Goal: Task Accomplishment & Management: Manage account settings

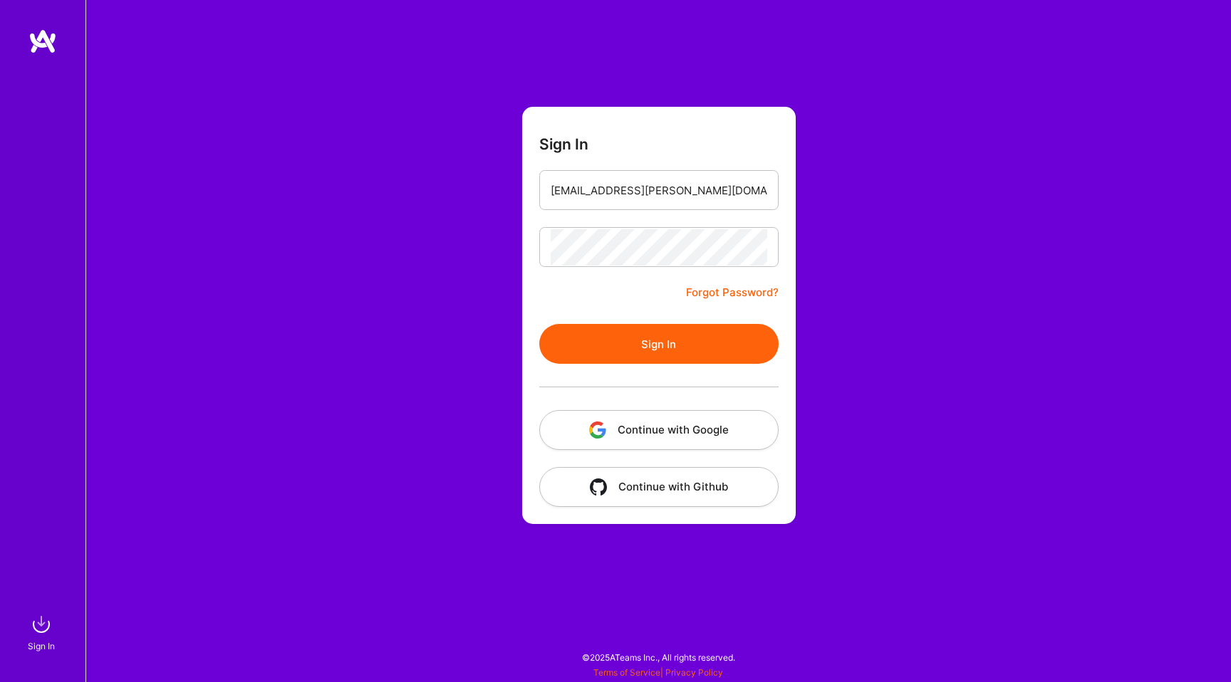
click at [653, 348] on button "Sign In" at bounding box center [658, 344] width 239 height 40
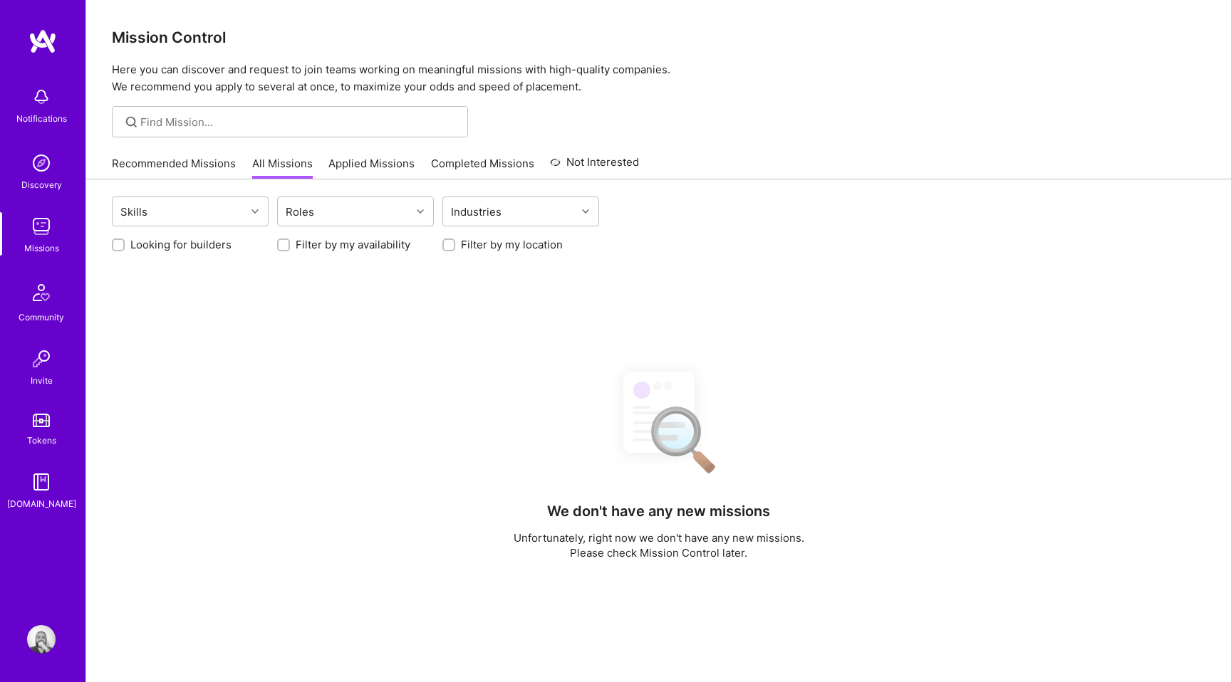
click at [44, 217] on img at bounding box center [41, 226] width 28 height 28
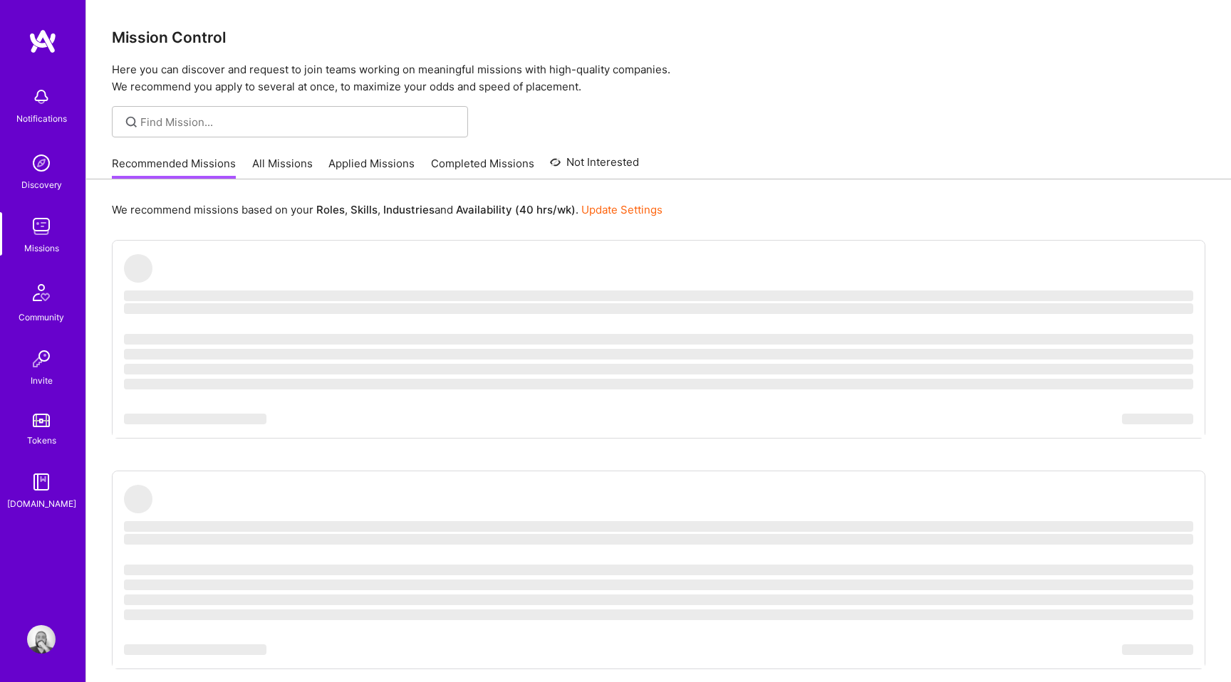
click at [293, 164] on link "All Missions" at bounding box center [282, 168] width 61 height 24
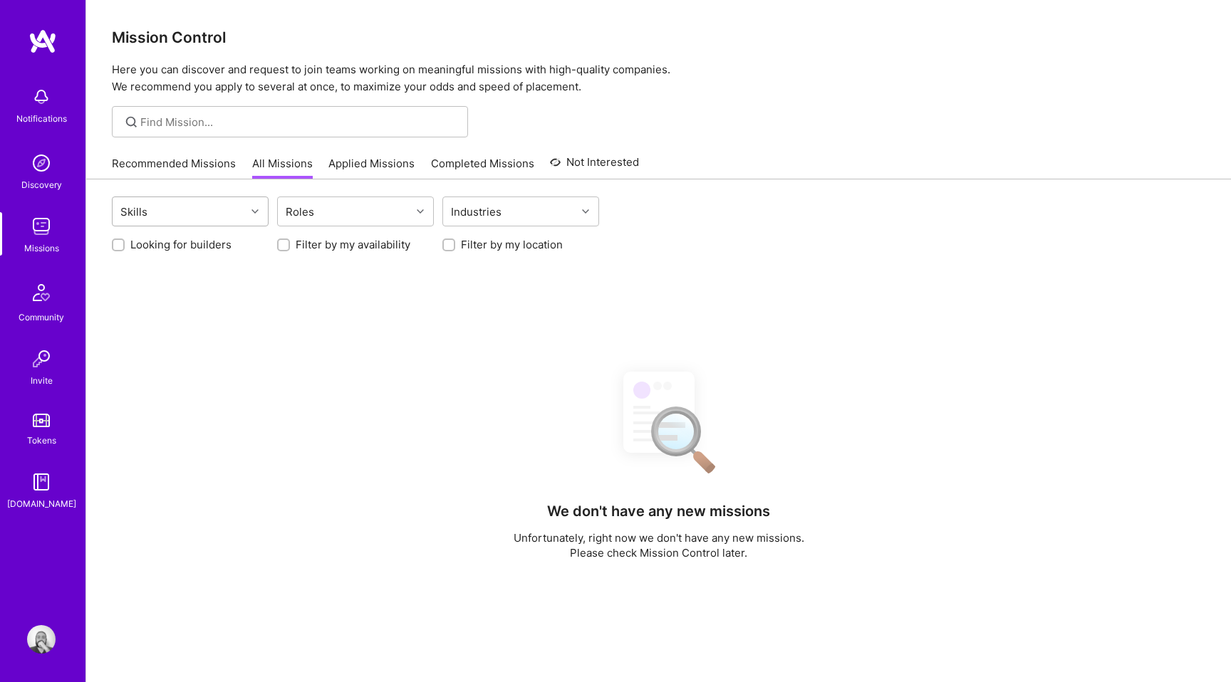
click at [208, 214] on div "Skills" at bounding box center [179, 211] width 133 height 28
click at [311, 214] on div "Roles" at bounding box center [300, 212] width 36 height 21
click at [375, 433] on div "We don't have any new missions Unfortunately, right now we don't have any new m…" at bounding box center [658, 632] width 1093 height 546
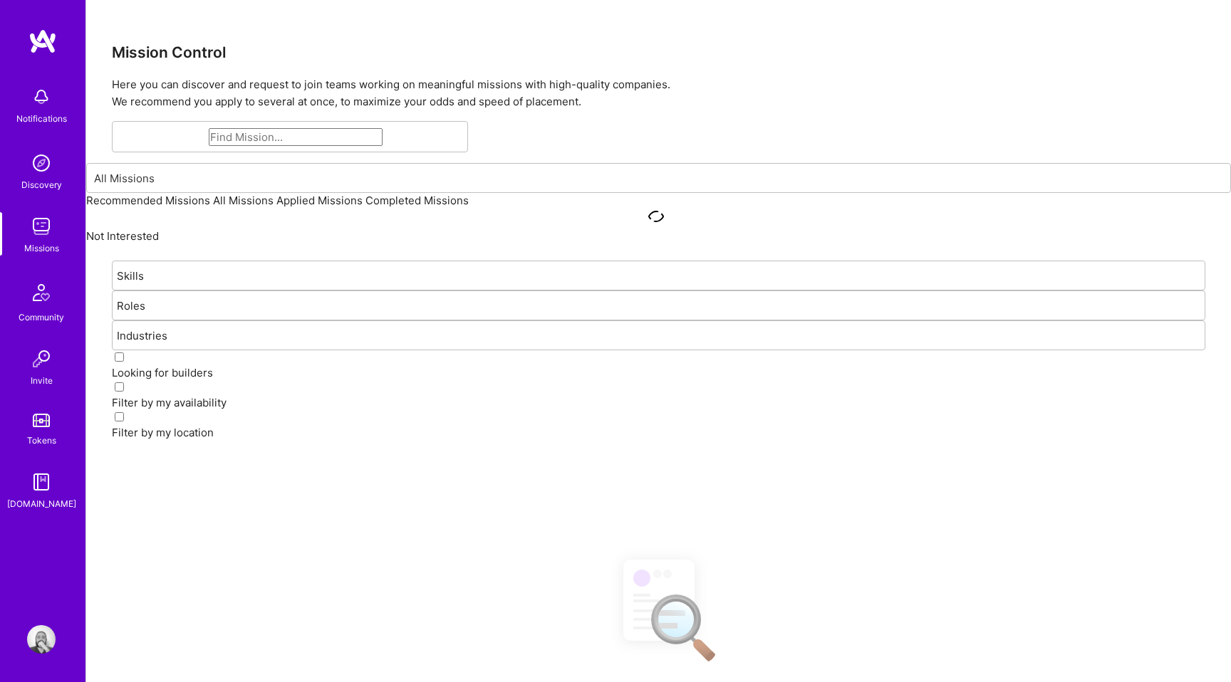
click at [44, 90] on img at bounding box center [41, 97] width 28 height 28
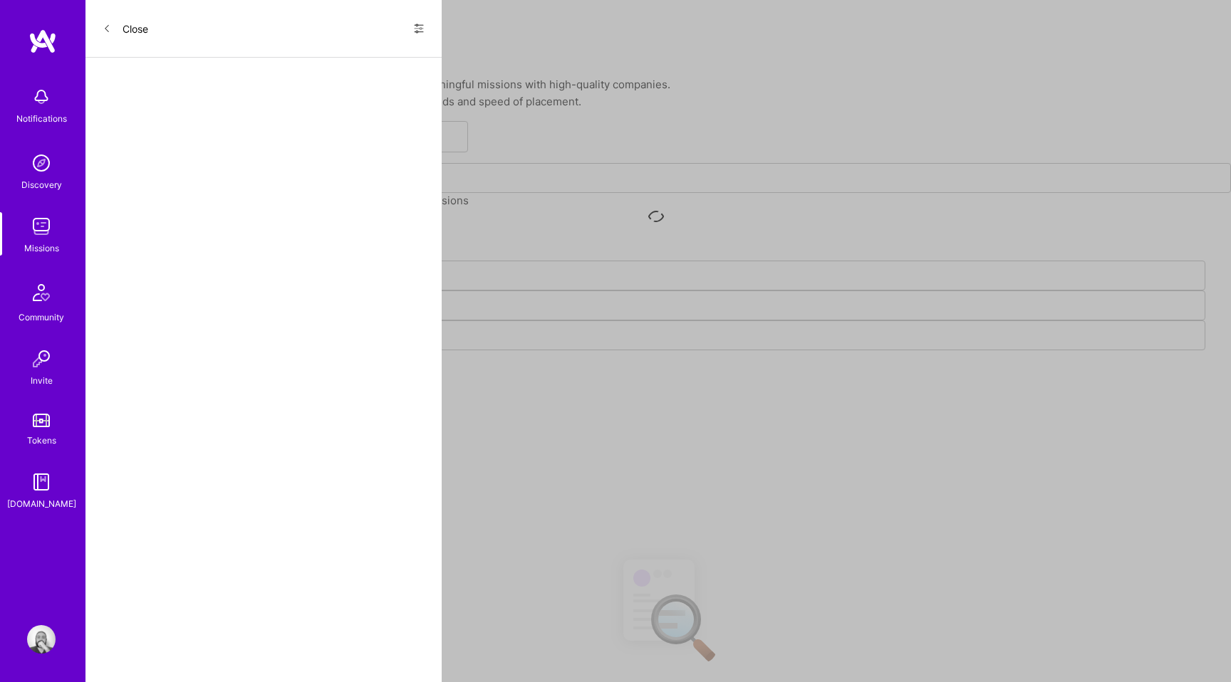
click at [110, 29] on icon at bounding box center [107, 28] width 9 height 9
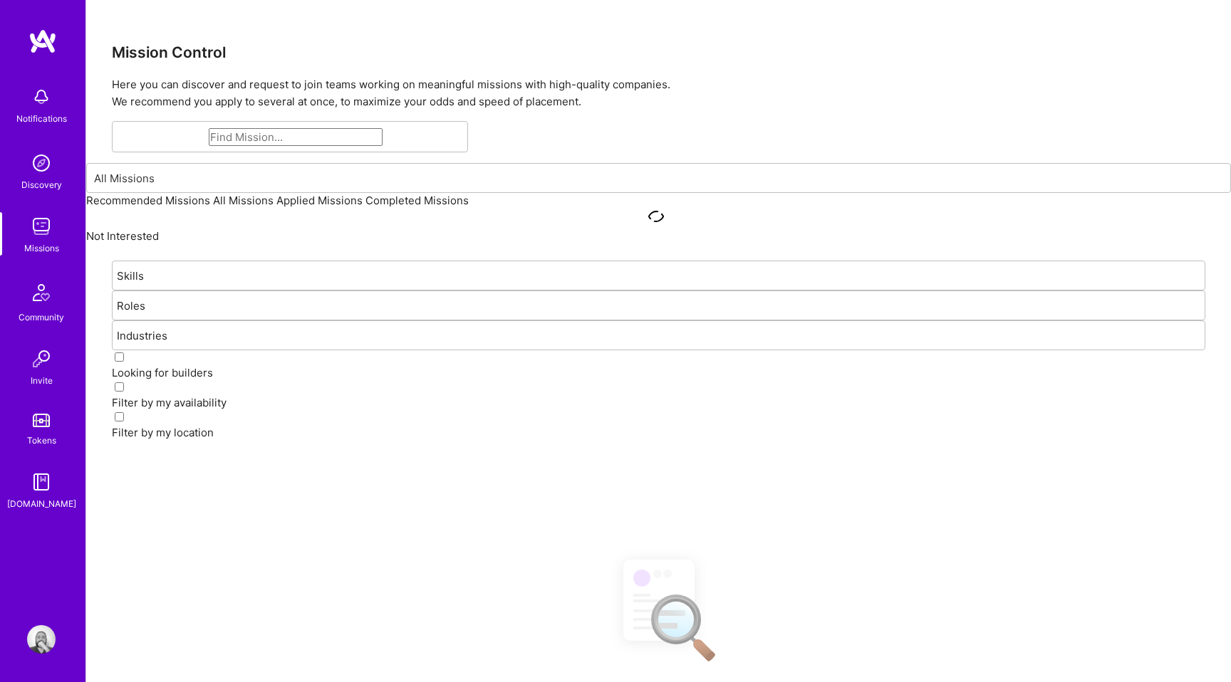
click at [44, 430] on link "Tokens" at bounding box center [41, 428] width 88 height 40
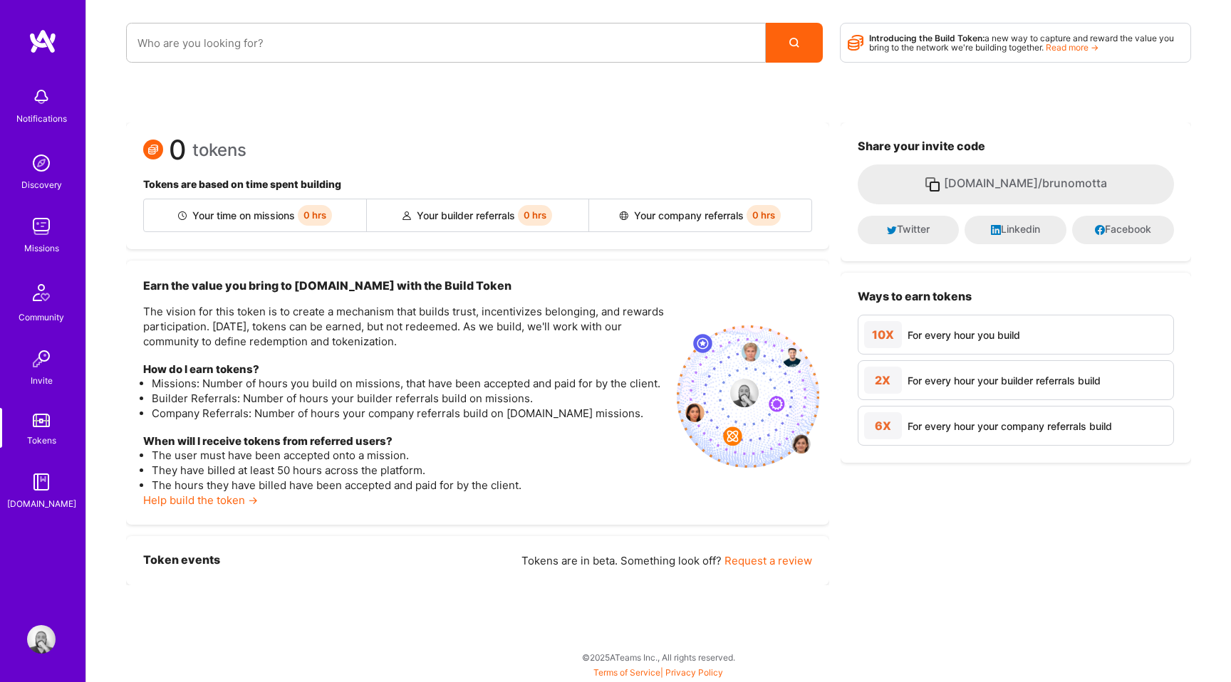
click at [38, 490] on img at bounding box center [41, 482] width 28 height 28
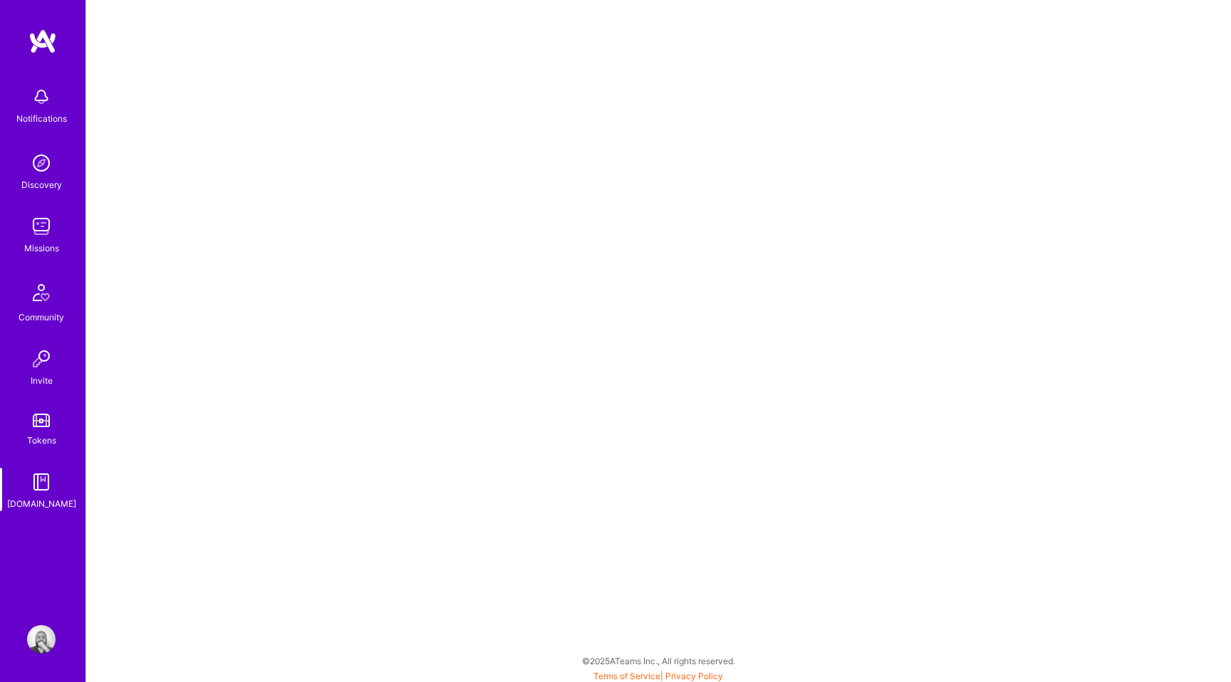
click at [41, 159] on img at bounding box center [41, 163] width 28 height 28
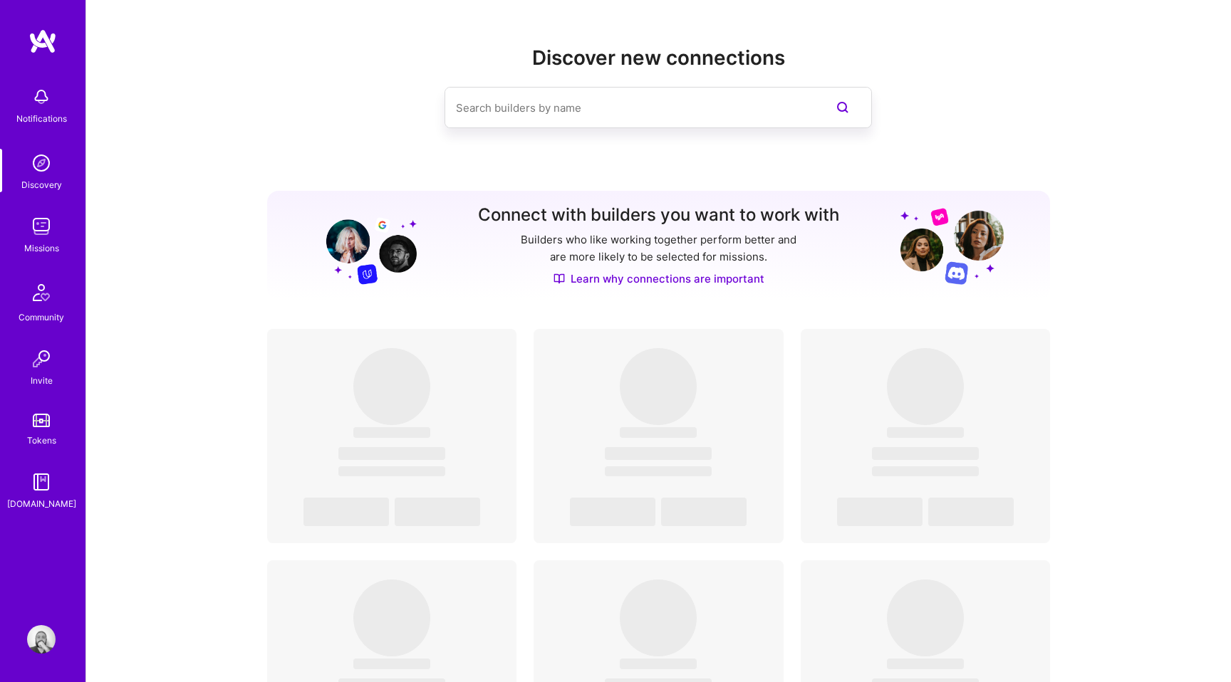
click at [43, 239] on img at bounding box center [41, 226] width 28 height 28
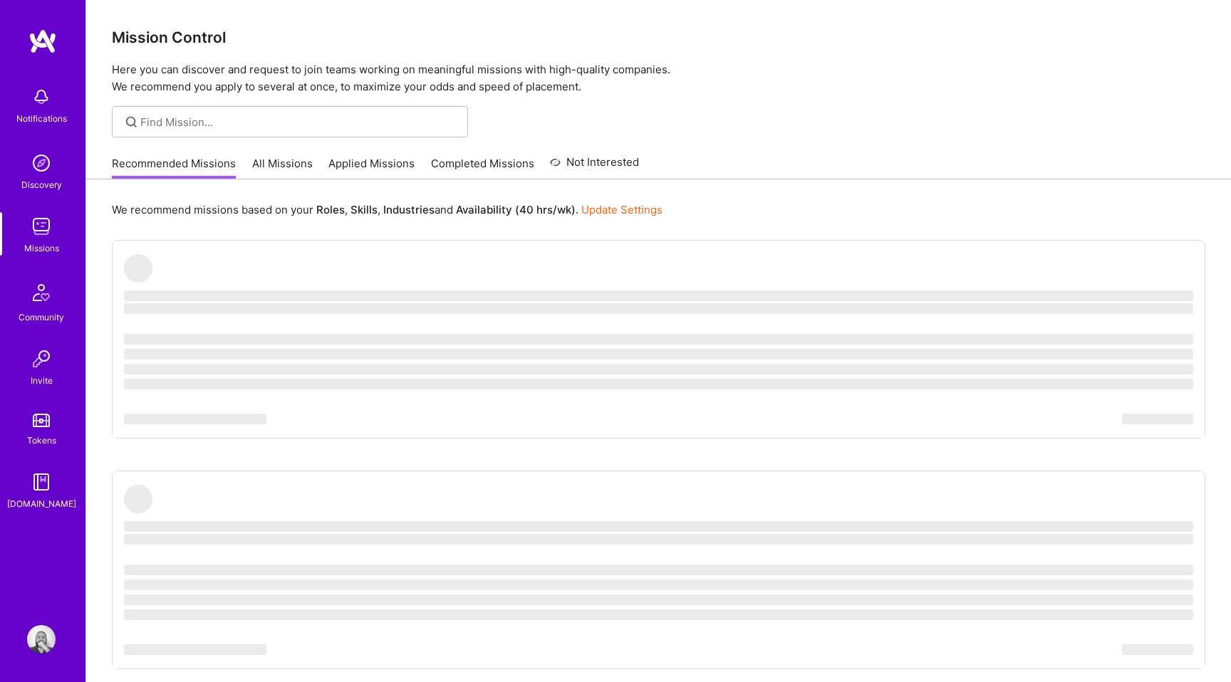
click at [49, 32] on img at bounding box center [42, 41] width 28 height 26
click at [38, 647] on img at bounding box center [41, 639] width 28 height 28
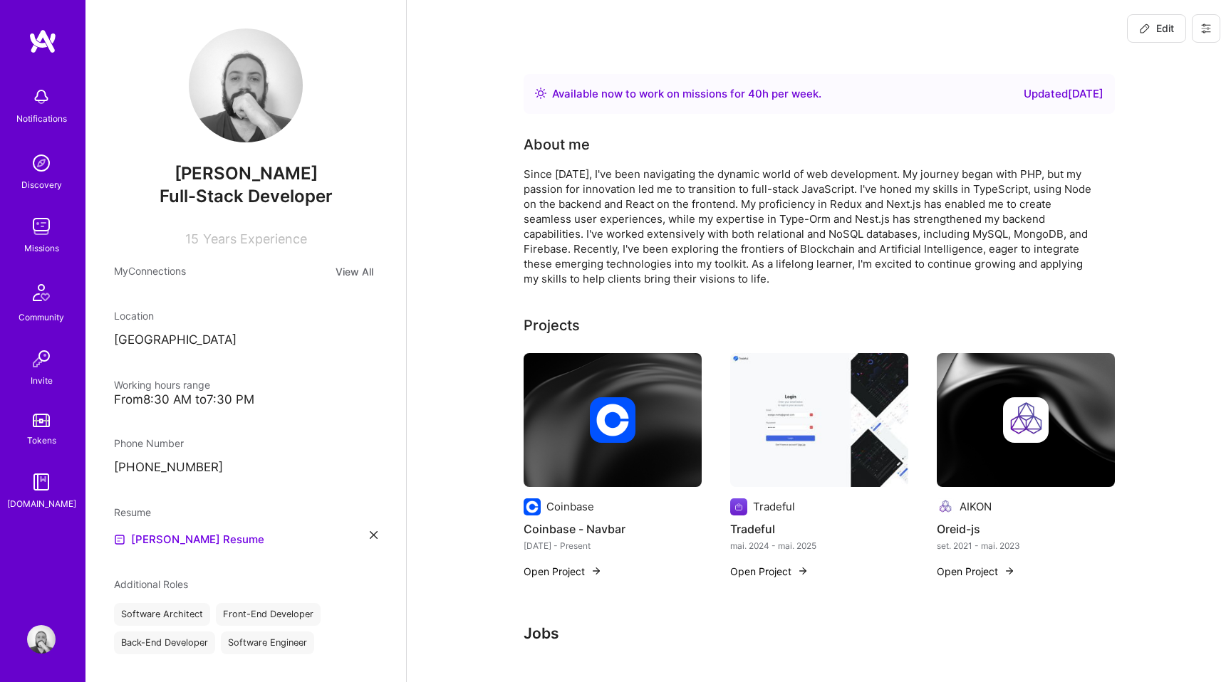
click at [39, 239] on img at bounding box center [41, 226] width 28 height 28
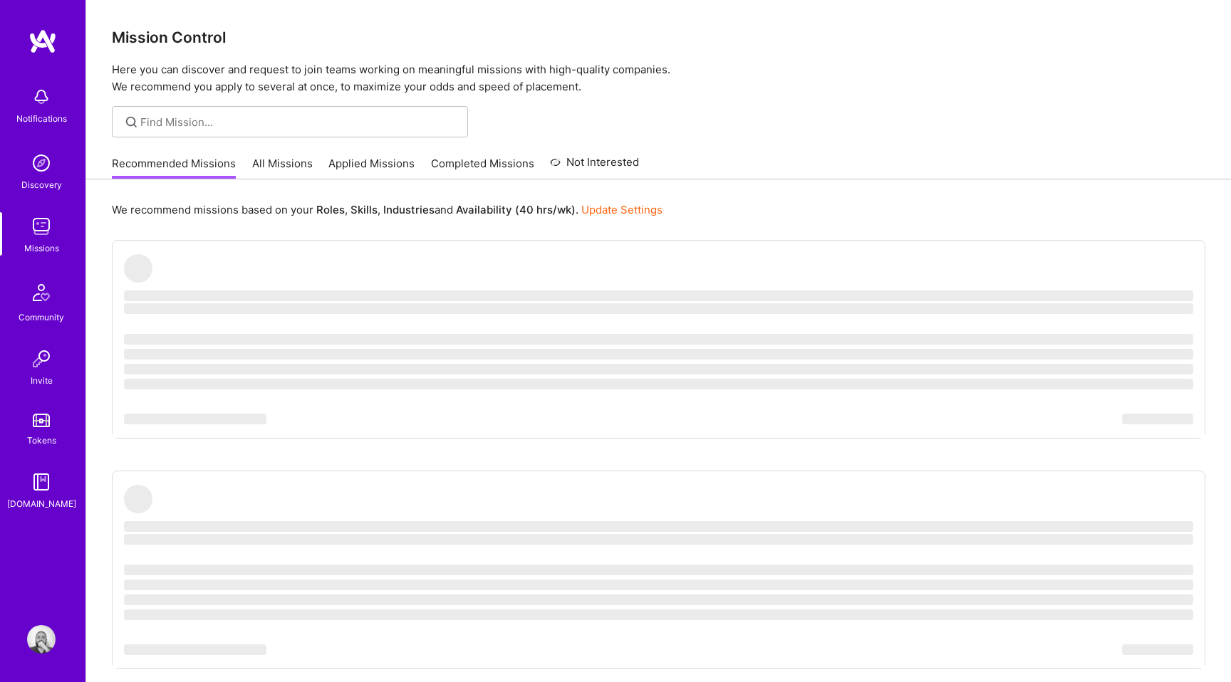
click at [278, 164] on link "All Missions" at bounding box center [282, 168] width 61 height 24
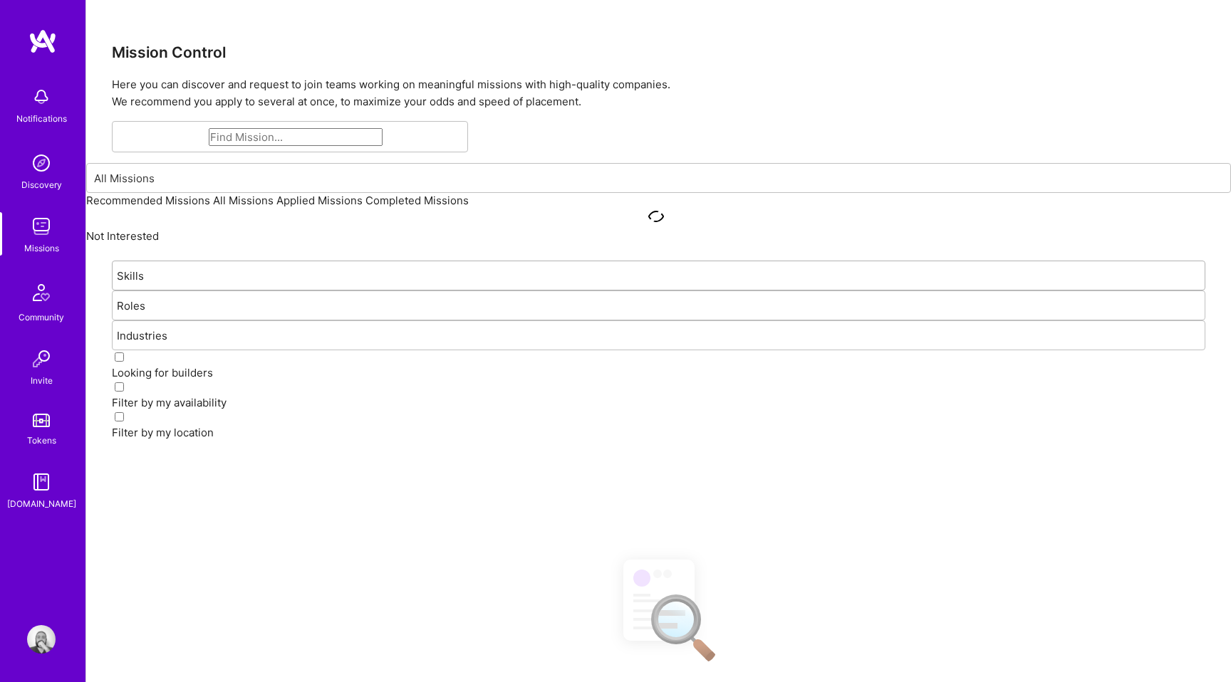
click at [233, 273] on div "Skills" at bounding box center [648, 275] width 1070 height 28
click at [221, 263] on div "Skills" at bounding box center [648, 275] width 1070 height 28
click at [176, 405] on label "Filter by my availability" at bounding box center [169, 403] width 115 height 14
click at [124, 392] on input "Filter by my availability" at bounding box center [119, 386] width 9 height 9
checkbox input "true"
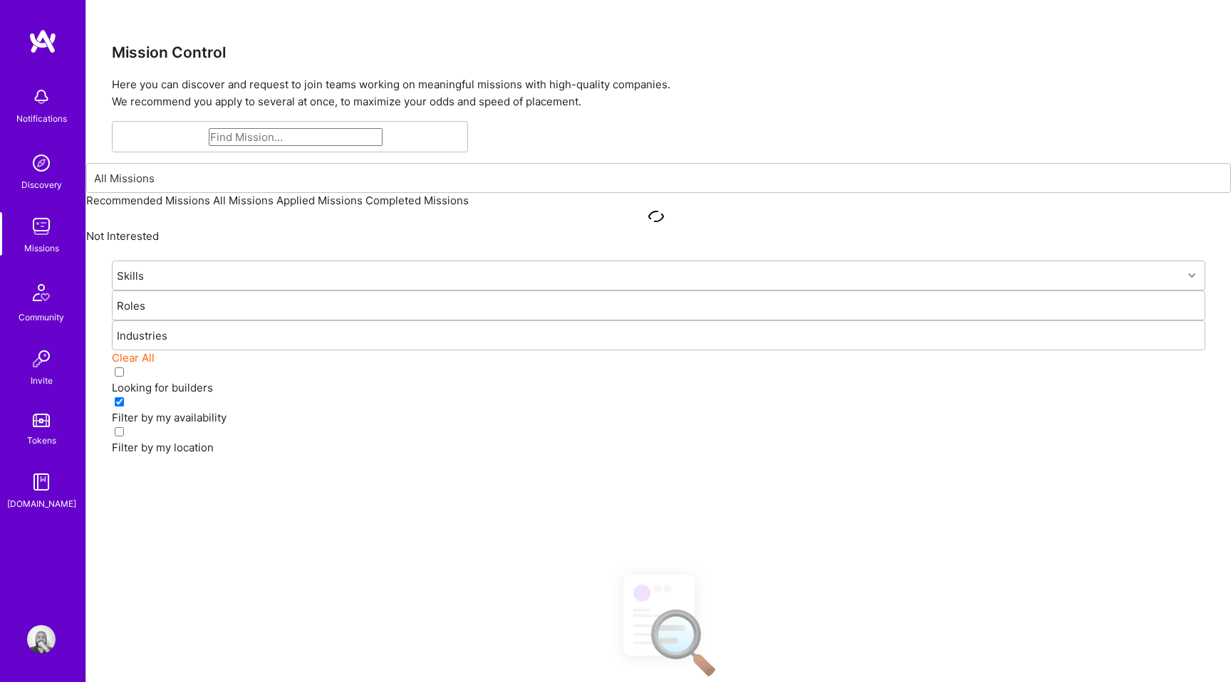
click at [122, 368] on input "Looking for builders" at bounding box center [119, 371] width 9 height 9
click at [131, 361] on button "Clear All" at bounding box center [133, 357] width 43 height 15
checkbox input "false"
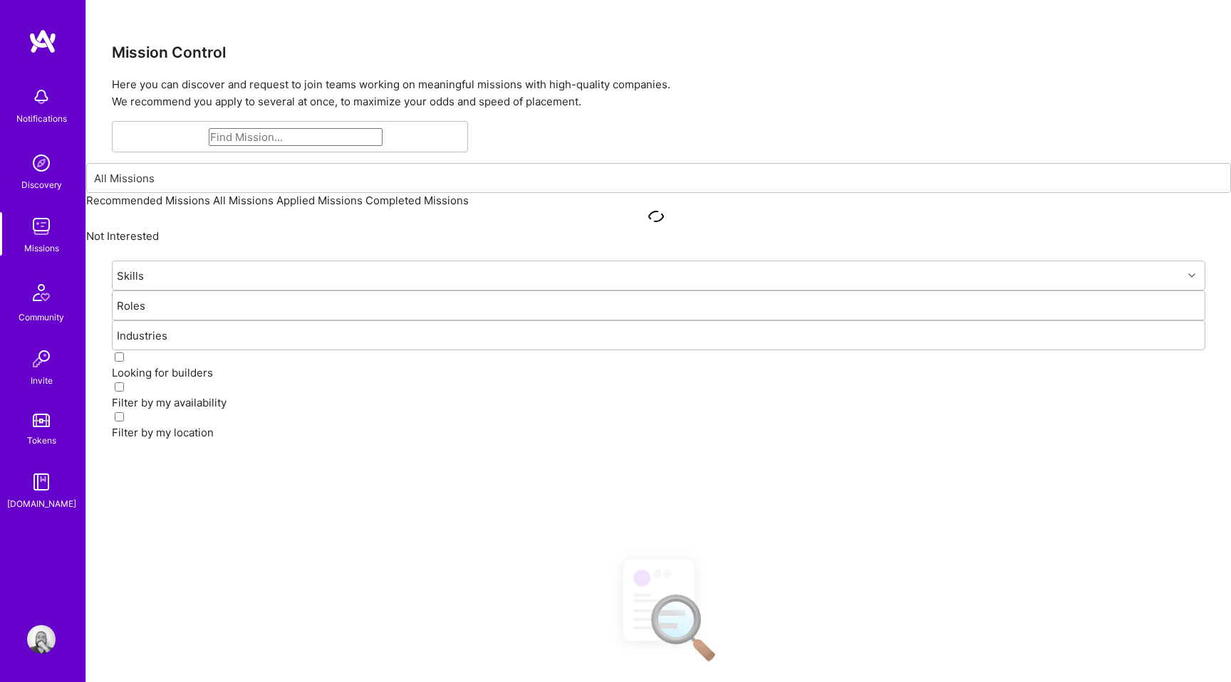
click at [51, 632] on img at bounding box center [41, 639] width 28 height 28
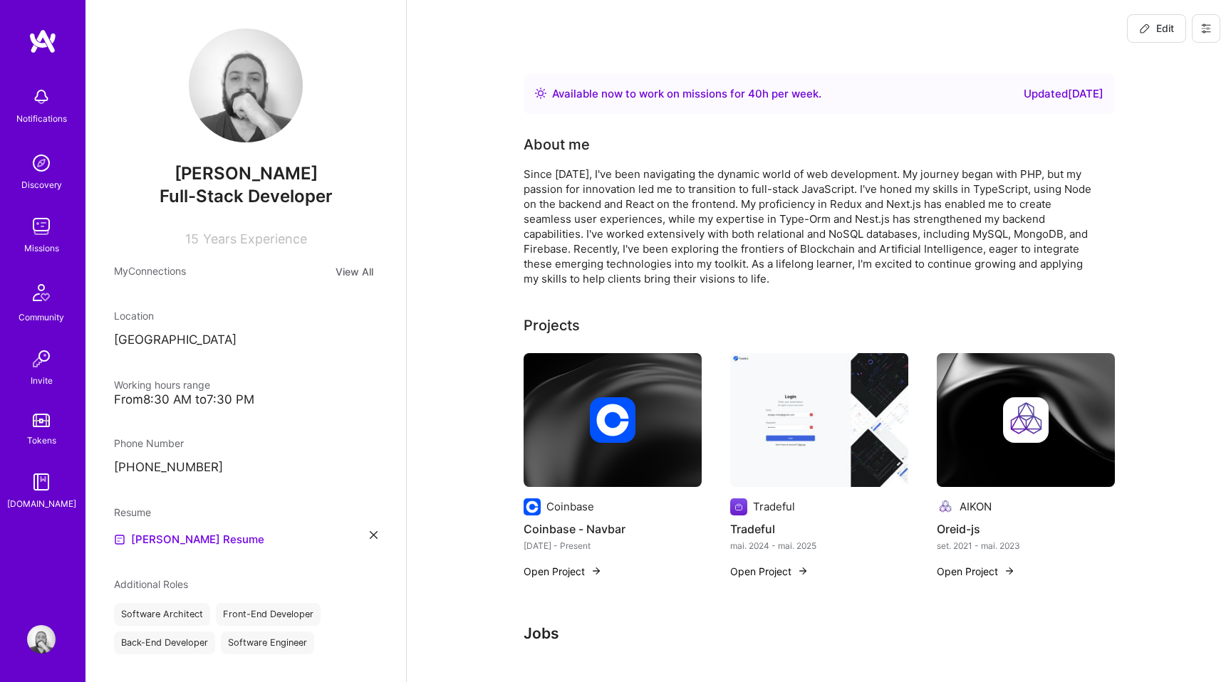
click at [37, 225] on img at bounding box center [41, 226] width 28 height 28
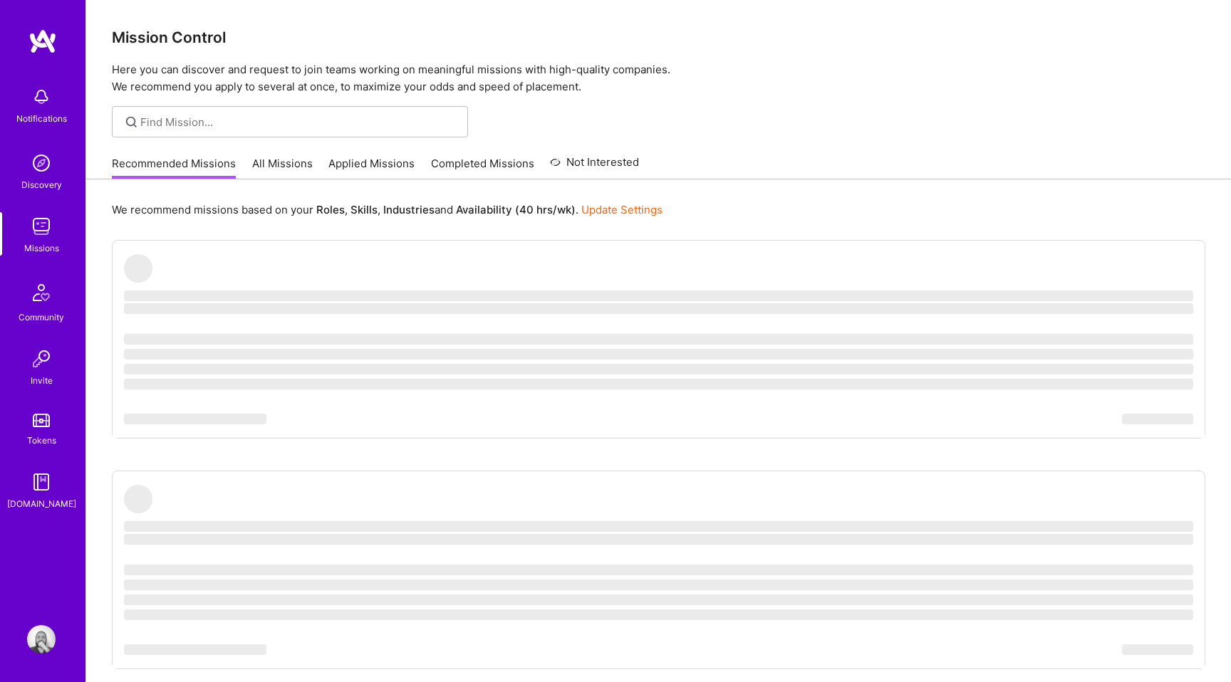
click at [481, 169] on link "Completed Missions" at bounding box center [482, 168] width 103 height 24
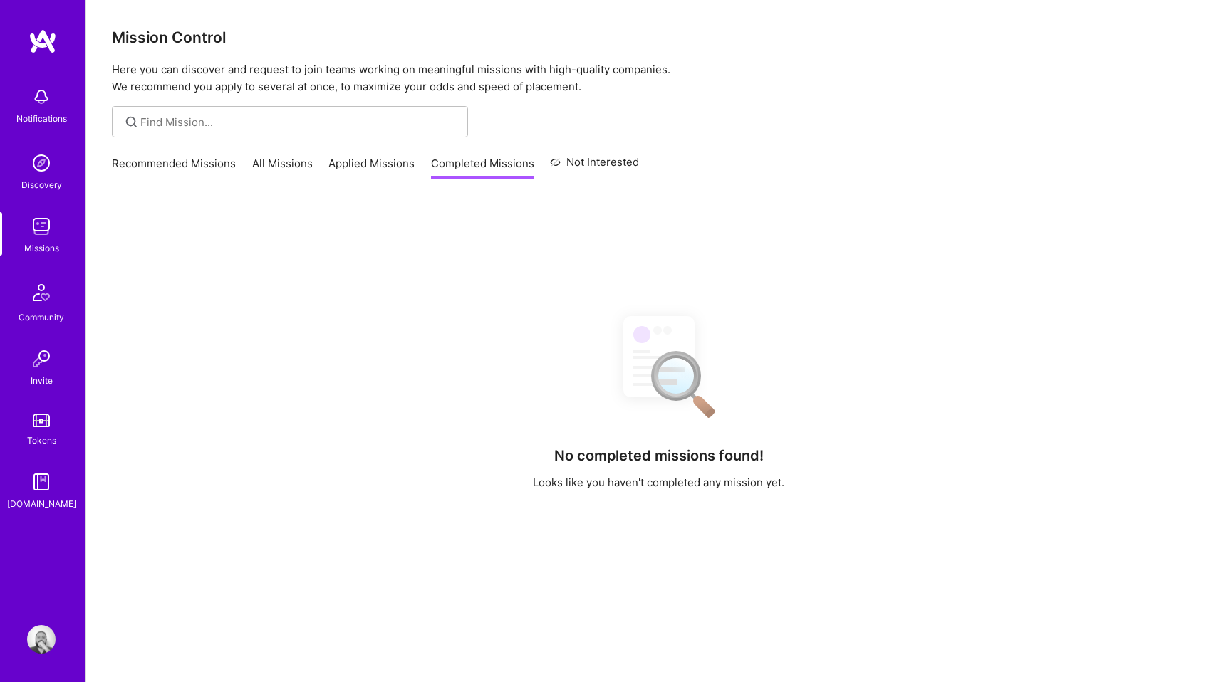
click at [363, 160] on link "Applied Missions" at bounding box center [371, 168] width 86 height 24
click at [769, 498] on button "start again" at bounding box center [752, 497] width 53 height 15
click at [194, 164] on link "Recommended Missions" at bounding box center [174, 168] width 124 height 24
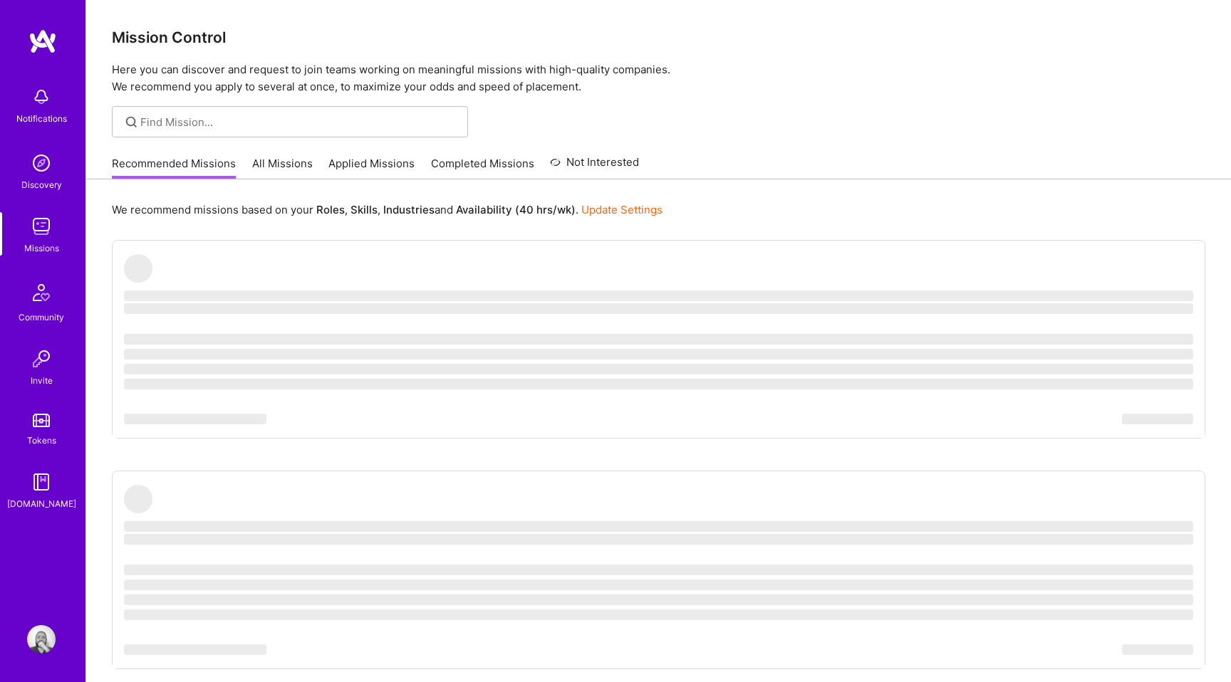
click at [45, 653] on img at bounding box center [41, 639] width 28 height 28
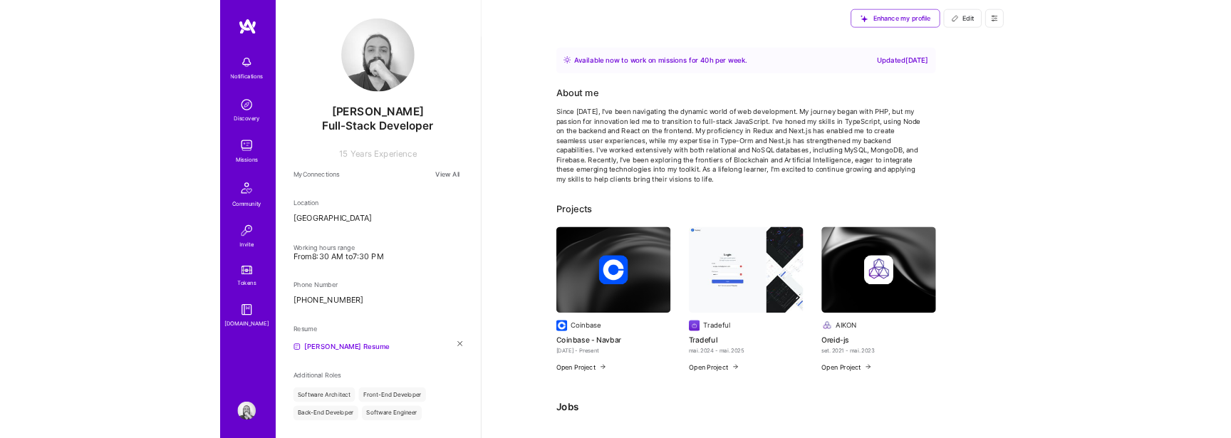
scroll to position [320, 0]
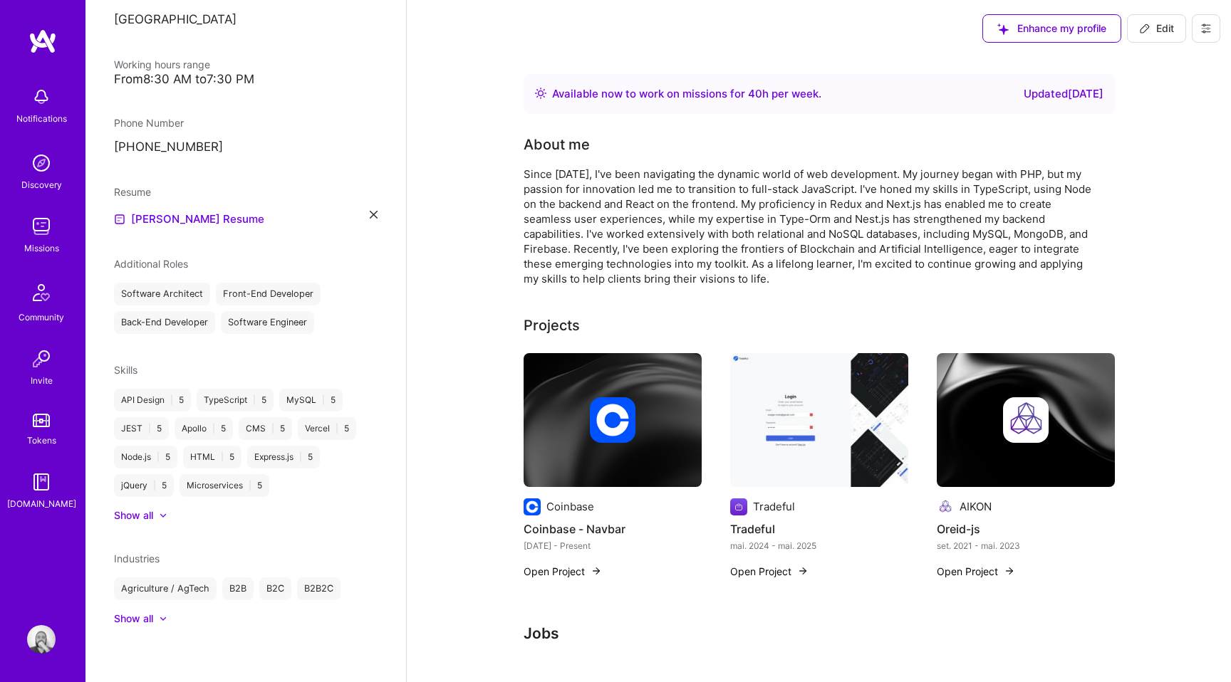
click at [48, 44] on img at bounding box center [42, 41] width 28 height 26
